Goal: Obtain resource: Obtain resource

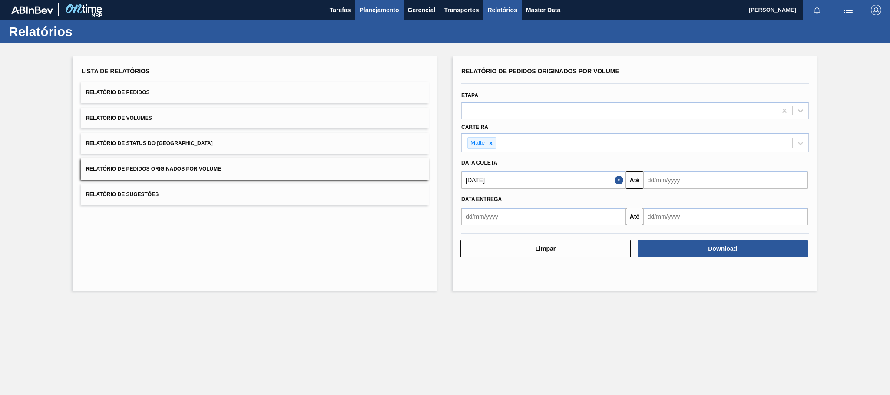
click at [394, 3] on button "Planejamento" at bounding box center [379, 10] width 48 height 20
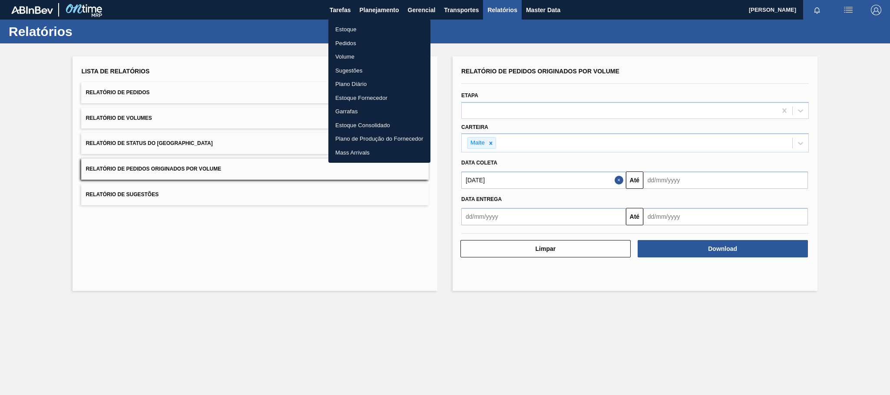
click at [354, 25] on li "Estoque" at bounding box center [379, 30] width 102 height 14
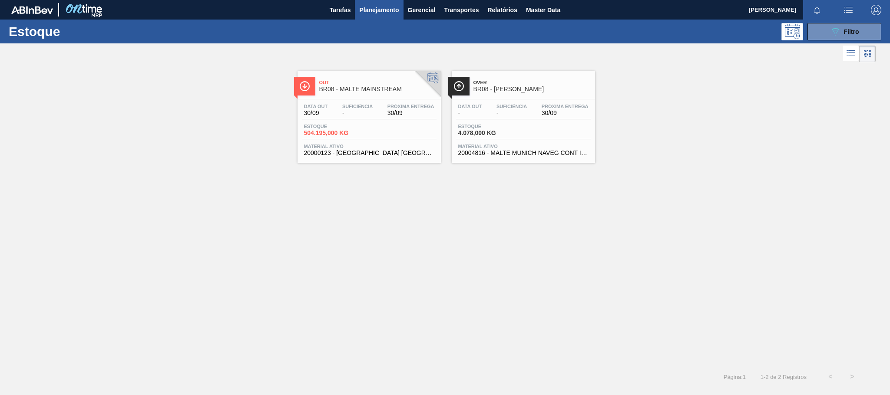
click at [374, 84] on span "Out" at bounding box center [377, 82] width 117 height 5
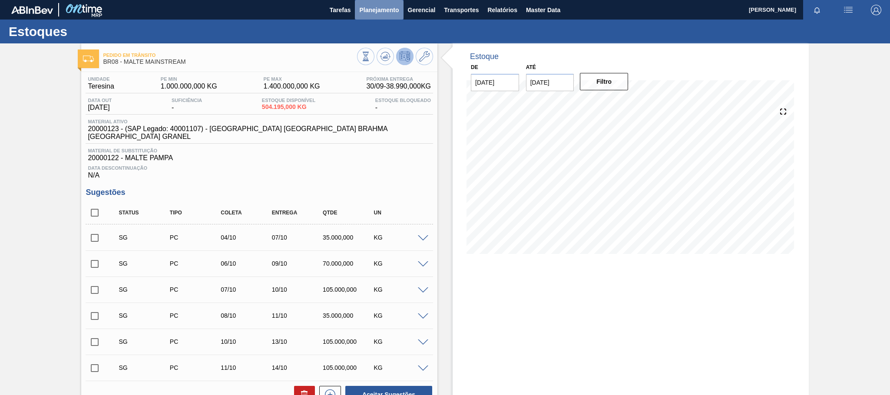
click at [394, 12] on span "Planejamento" at bounding box center [379, 10] width 40 height 10
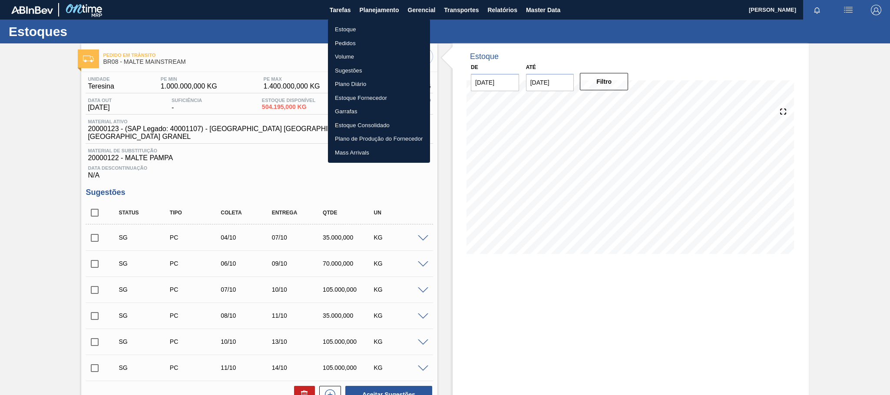
click at [351, 29] on li "Estoque" at bounding box center [379, 30] width 102 height 14
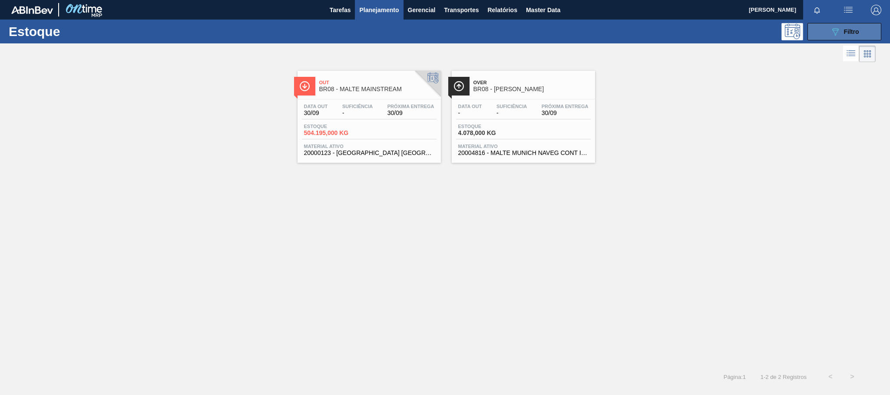
click at [824, 38] on button "089F7B8B-B2A5-4AFE-B5C0-19BA573D28AC Filtro" at bounding box center [845, 31] width 74 height 17
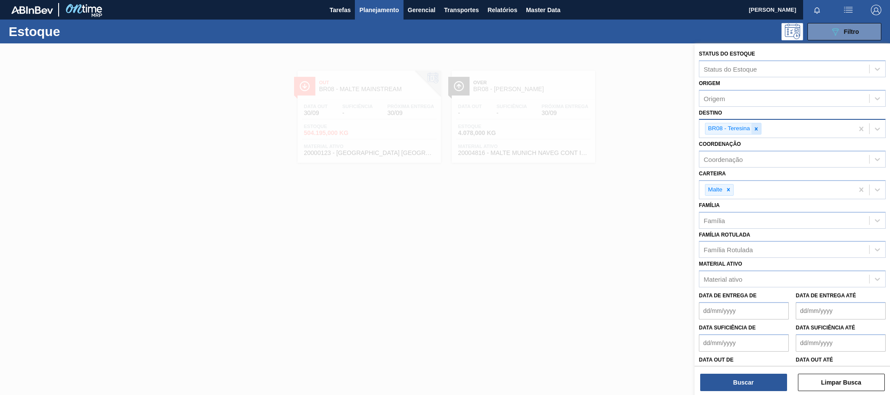
click at [757, 131] on icon at bounding box center [756, 129] width 6 height 6
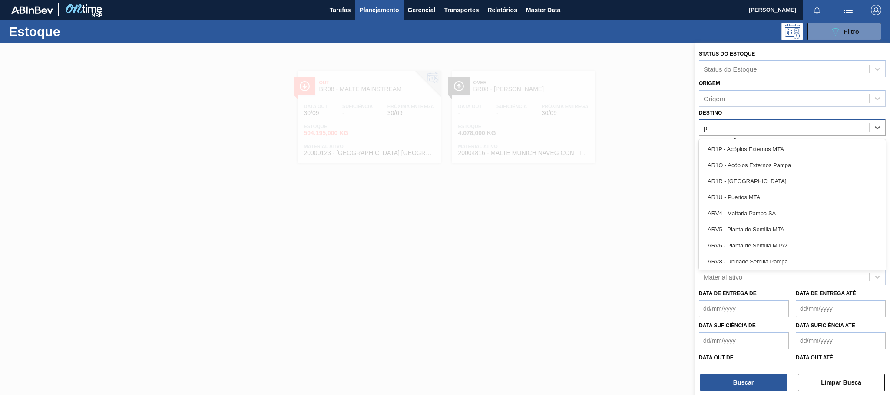
type input "po"
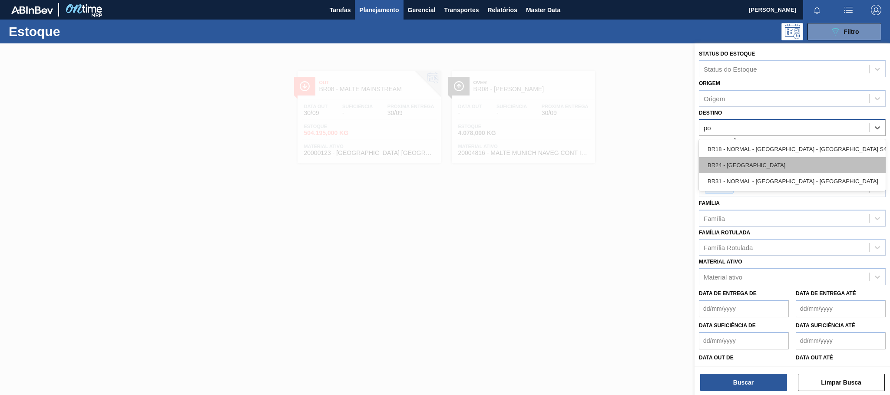
click at [748, 166] on div "BR24 - [GEOGRAPHIC_DATA]" at bounding box center [792, 165] width 187 height 16
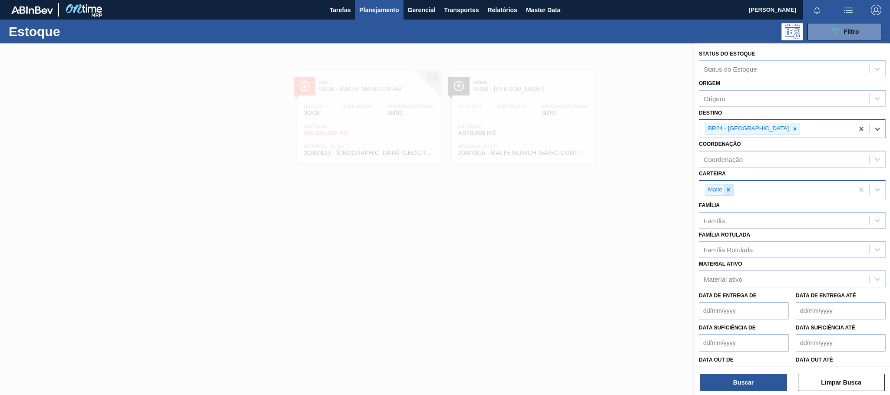
click at [730, 192] on icon at bounding box center [728, 190] width 6 height 6
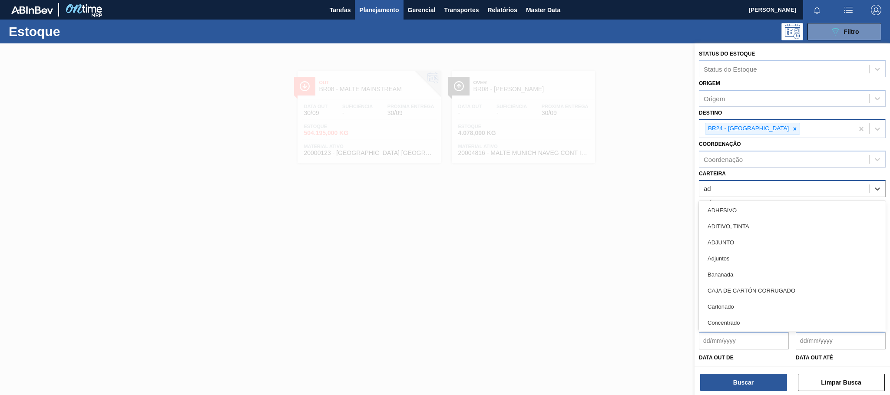
type input "adj"
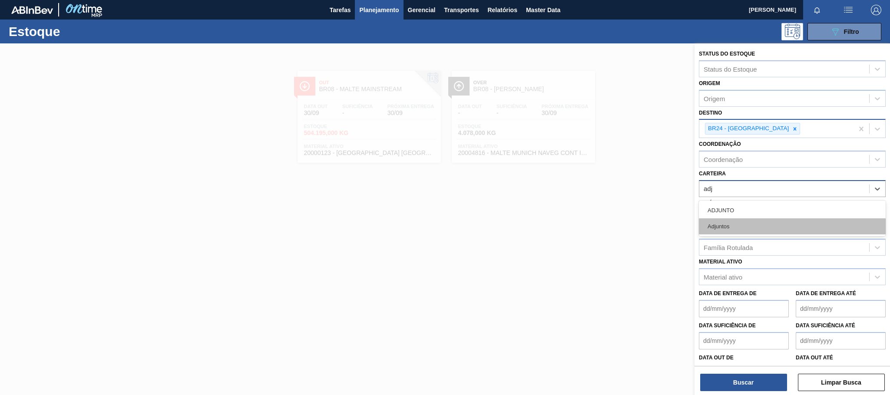
click at [732, 225] on div "Adjuntos" at bounding box center [792, 227] width 187 height 16
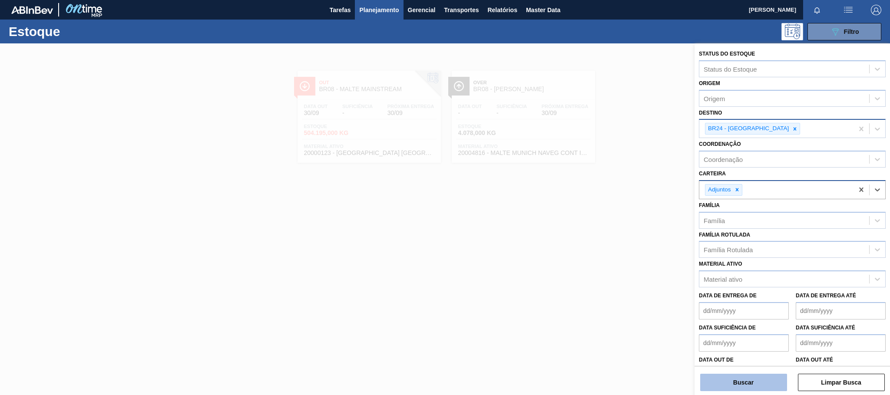
click at [770, 387] on button "Buscar" at bounding box center [743, 382] width 87 height 17
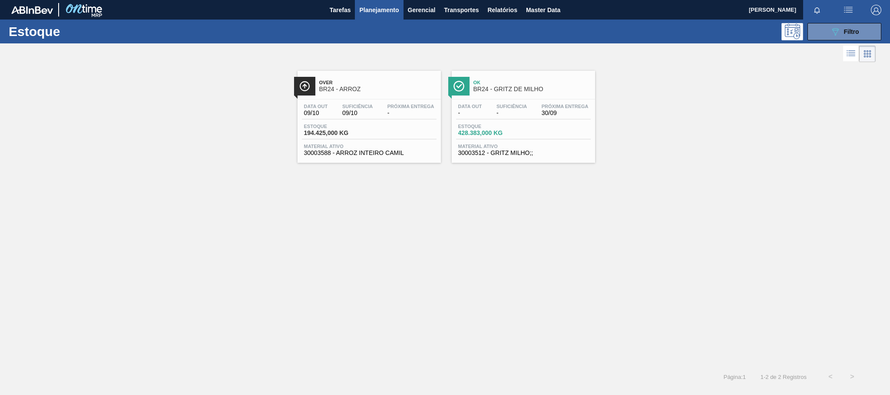
click at [336, 86] on span "BR24 - ARROZ" at bounding box center [377, 89] width 117 height 7
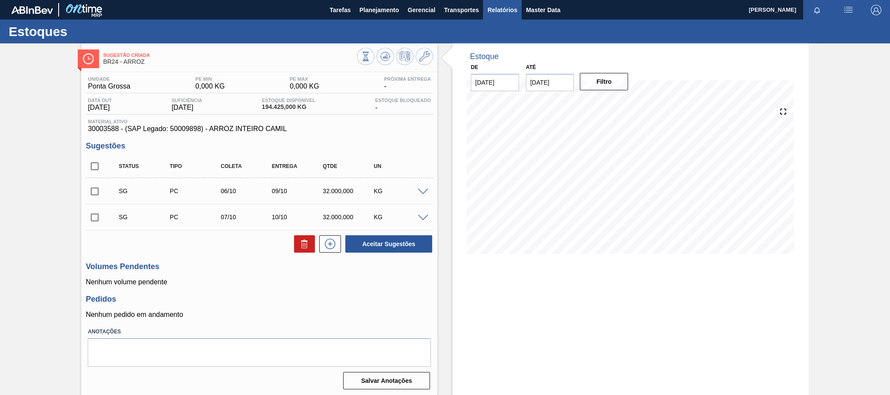
click at [510, 14] on span "Relatórios" at bounding box center [502, 10] width 30 height 10
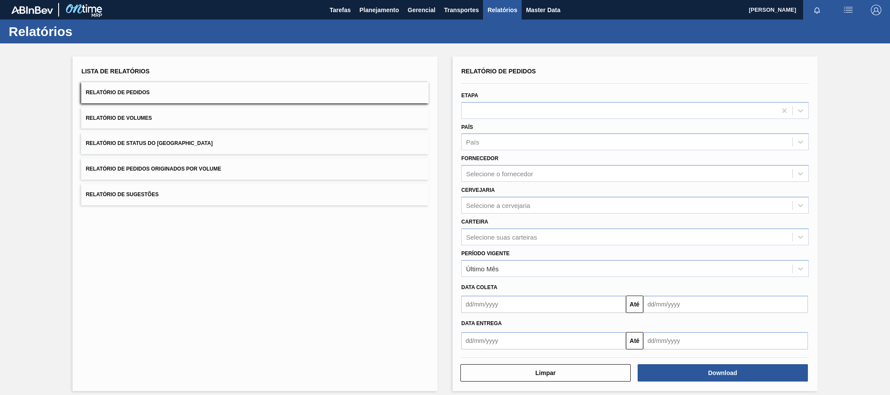
click at [201, 175] on button "Relatório de Pedidos Originados por Volume" at bounding box center [255, 169] width 348 height 21
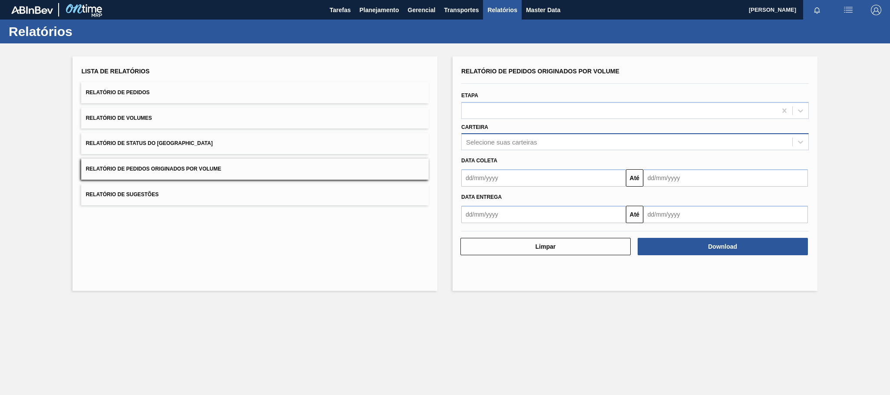
click at [486, 147] on div "Selecione suas carteiras" at bounding box center [627, 142] width 331 height 13
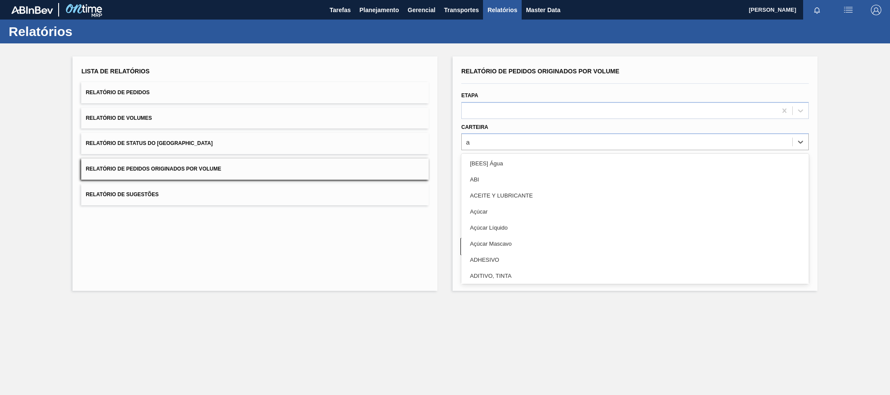
type input "ad"
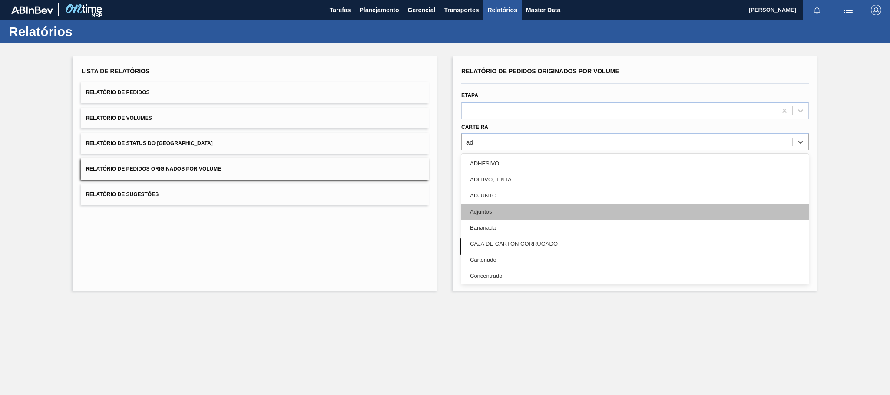
click at [491, 206] on div "Adjuntos" at bounding box center [635, 212] width 348 height 16
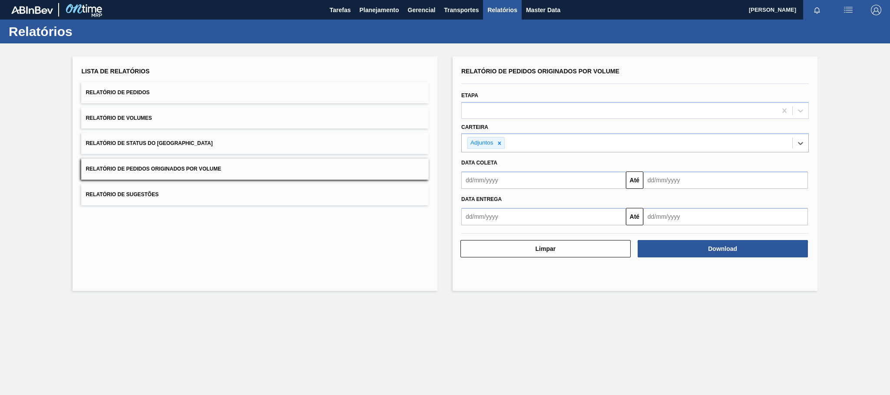
click at [501, 184] on input "text" at bounding box center [543, 180] width 165 height 17
type input "[DATE]"
click at [515, 231] on div "1" at bounding box center [514, 229] width 12 height 12
click at [738, 258] on div "Download" at bounding box center [723, 248] width 177 height 19
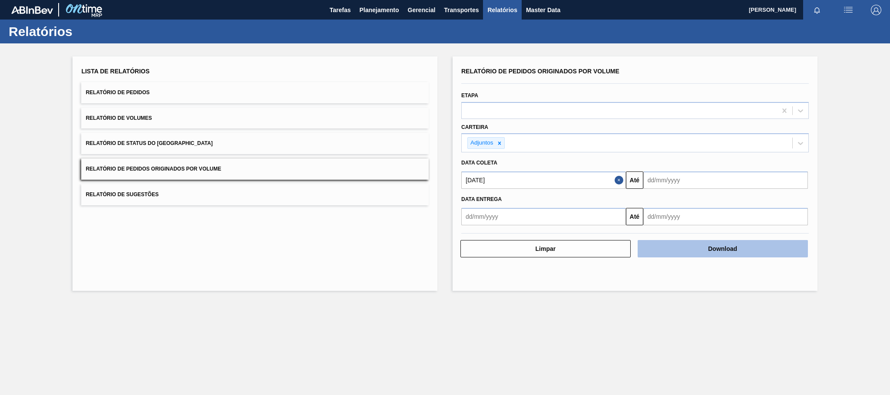
click at [717, 254] on button "Download" at bounding box center [723, 248] width 170 height 17
